Goal: Transaction & Acquisition: Purchase product/service

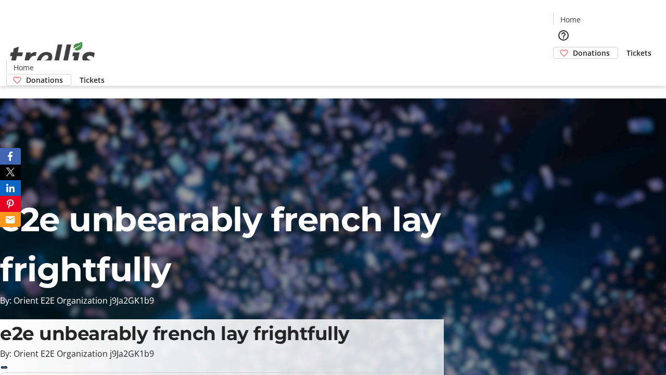
click at [573, 47] on span "Donations" at bounding box center [591, 52] width 37 height 11
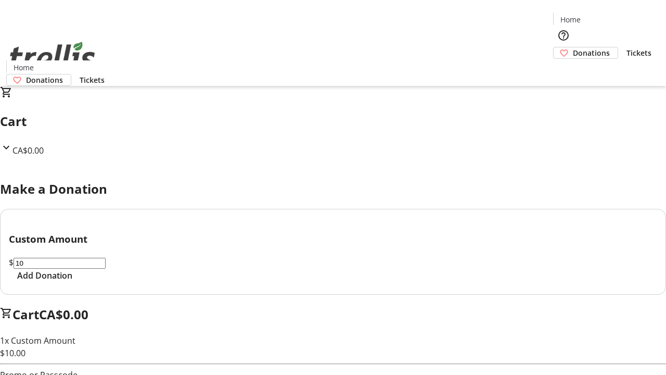
select select "CA"
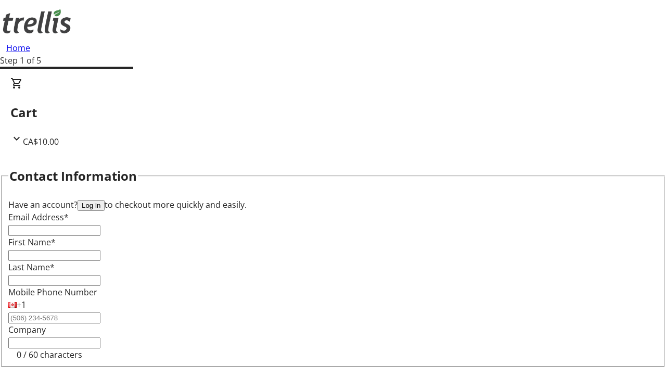
click at [105, 200] on button "Log in" at bounding box center [91, 205] width 27 height 11
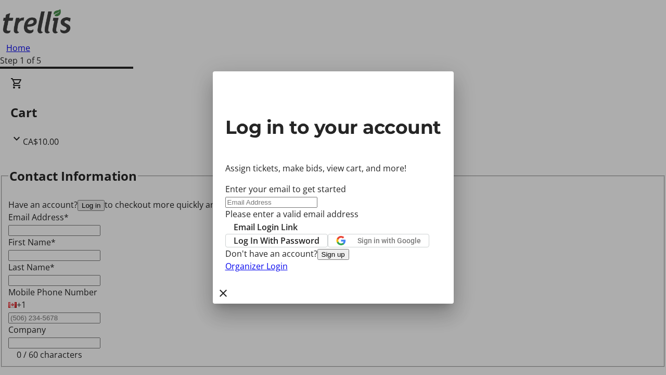
click at [320, 234] on span "Log In With Password" at bounding box center [277, 240] width 86 height 12
